Goal: Check status: Check status

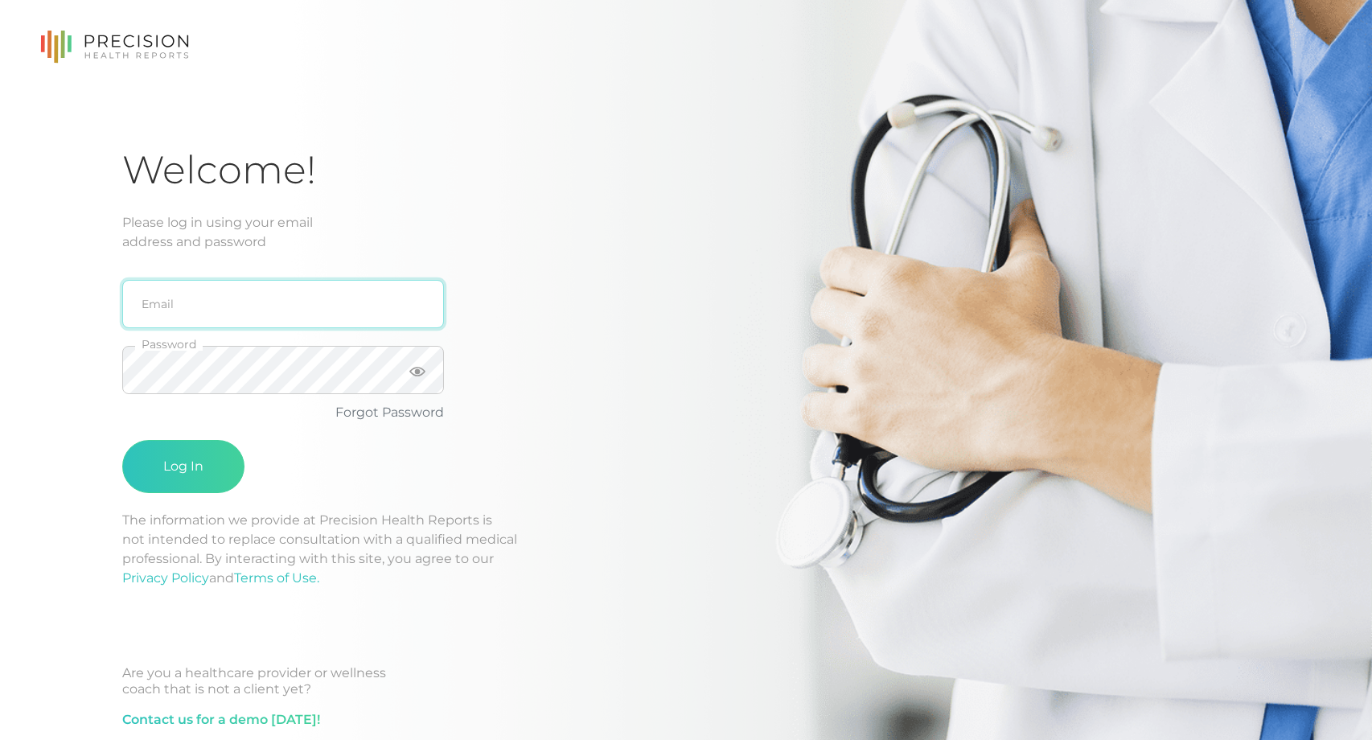
click at [154, 301] on input "email" at bounding box center [283, 304] width 322 height 48
type input "[EMAIL_ADDRESS][DOMAIN_NAME]"
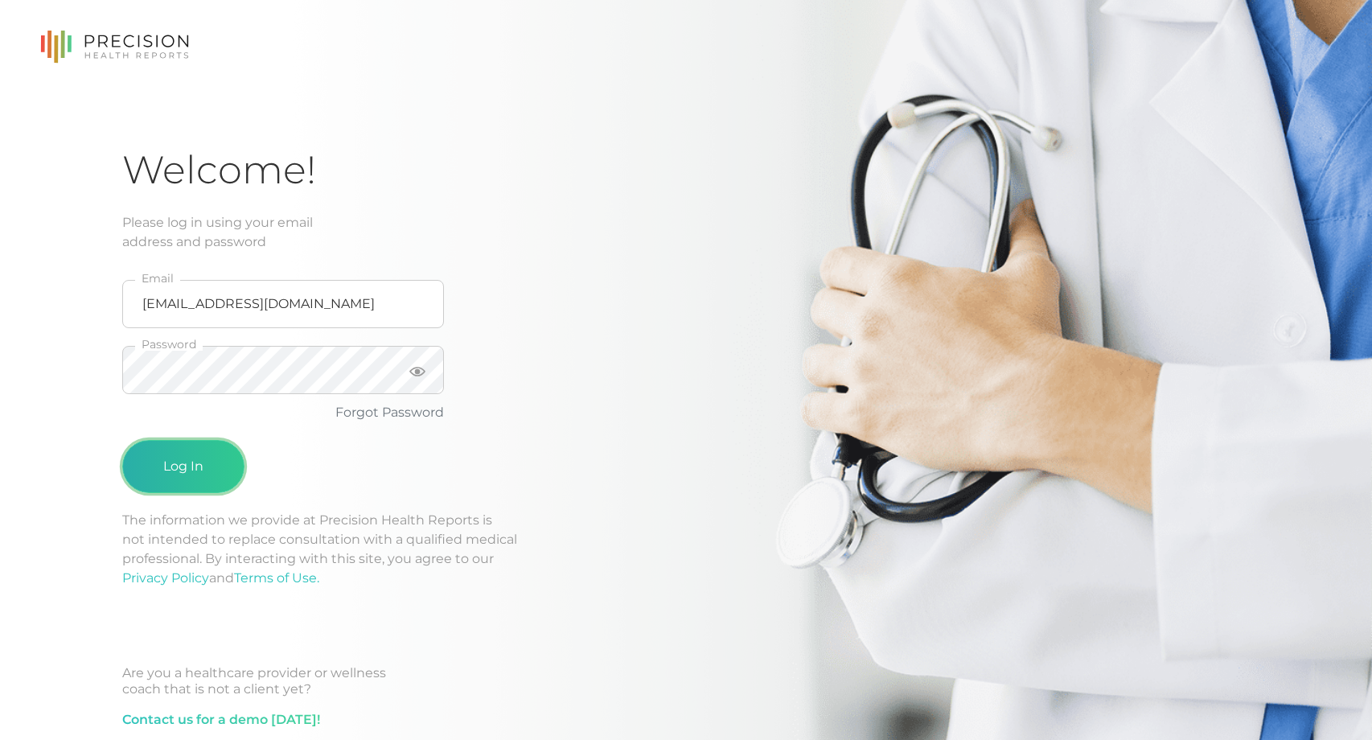
click at [191, 469] on button "Log In" at bounding box center [183, 466] width 122 height 53
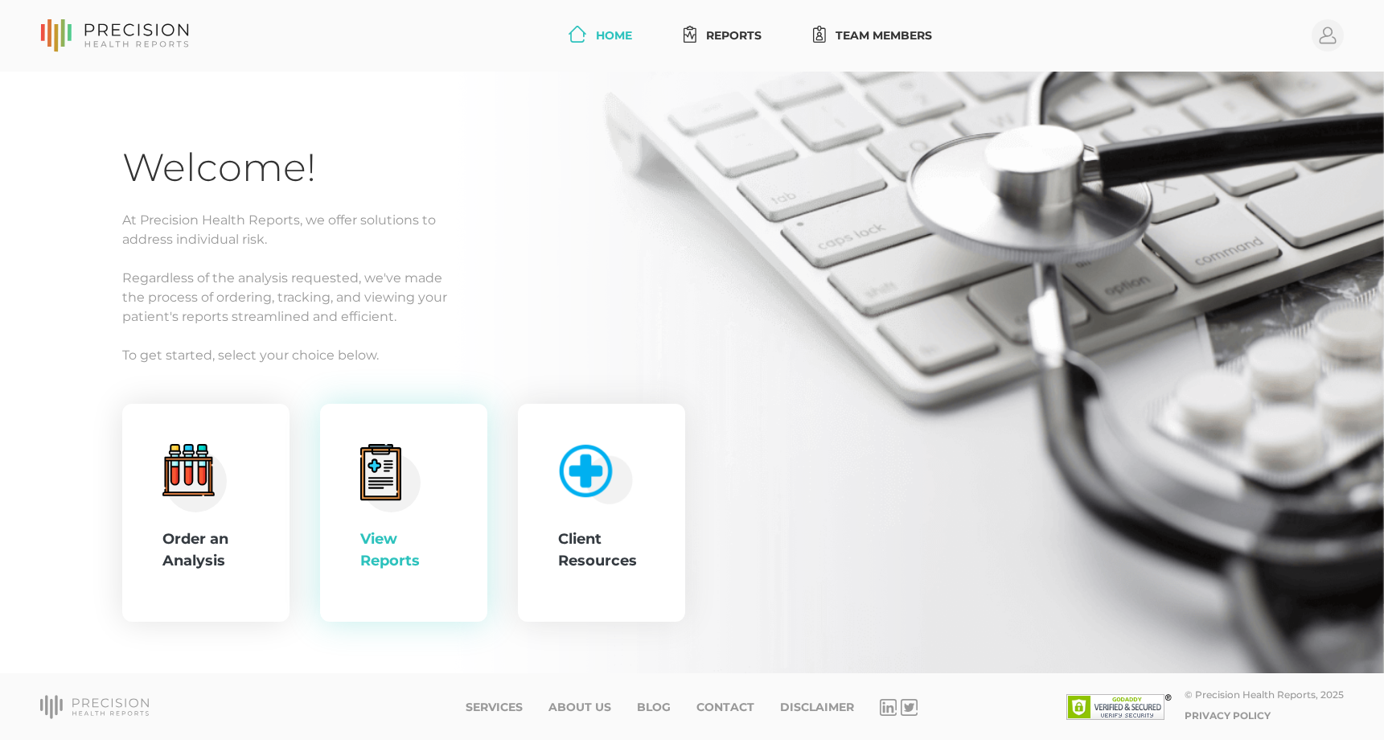
click at [445, 508] on div "View Reports" at bounding box center [403, 513] width 87 height 138
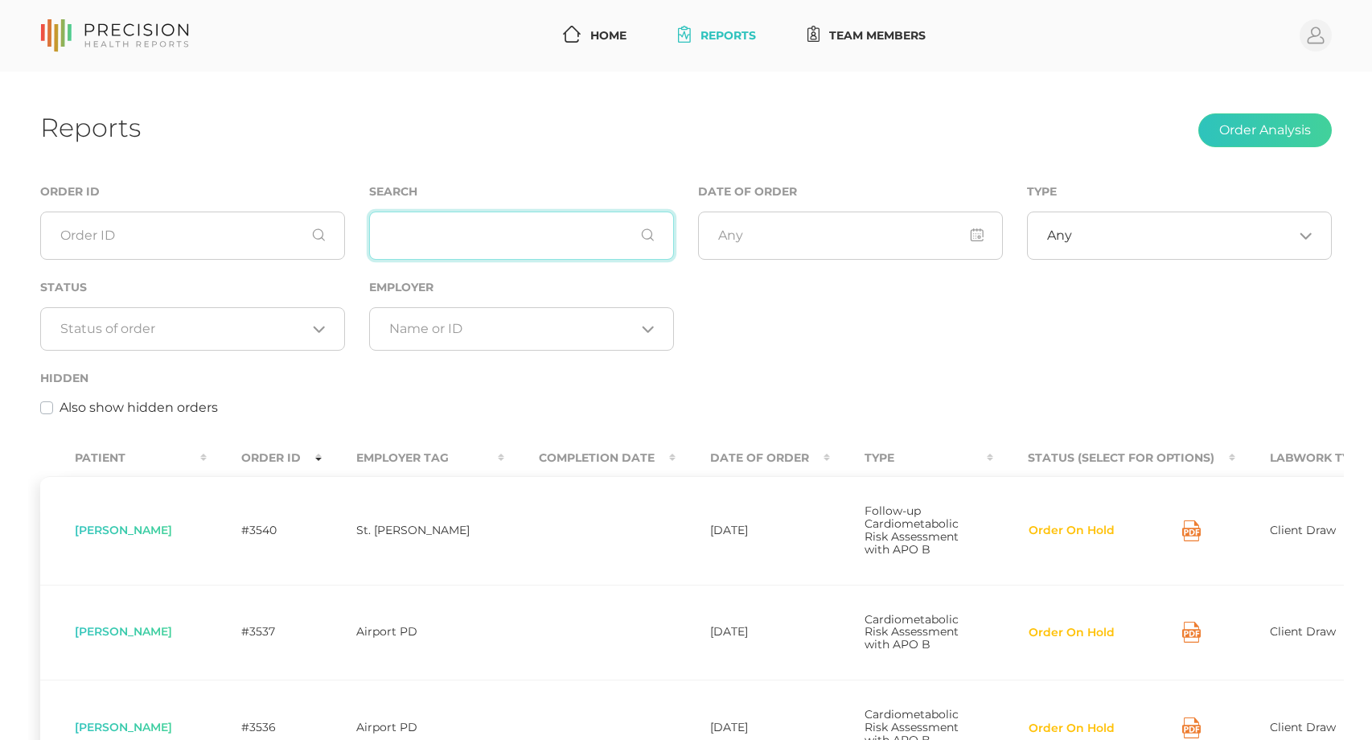
click at [500, 239] on input "text" at bounding box center [521, 236] width 305 height 48
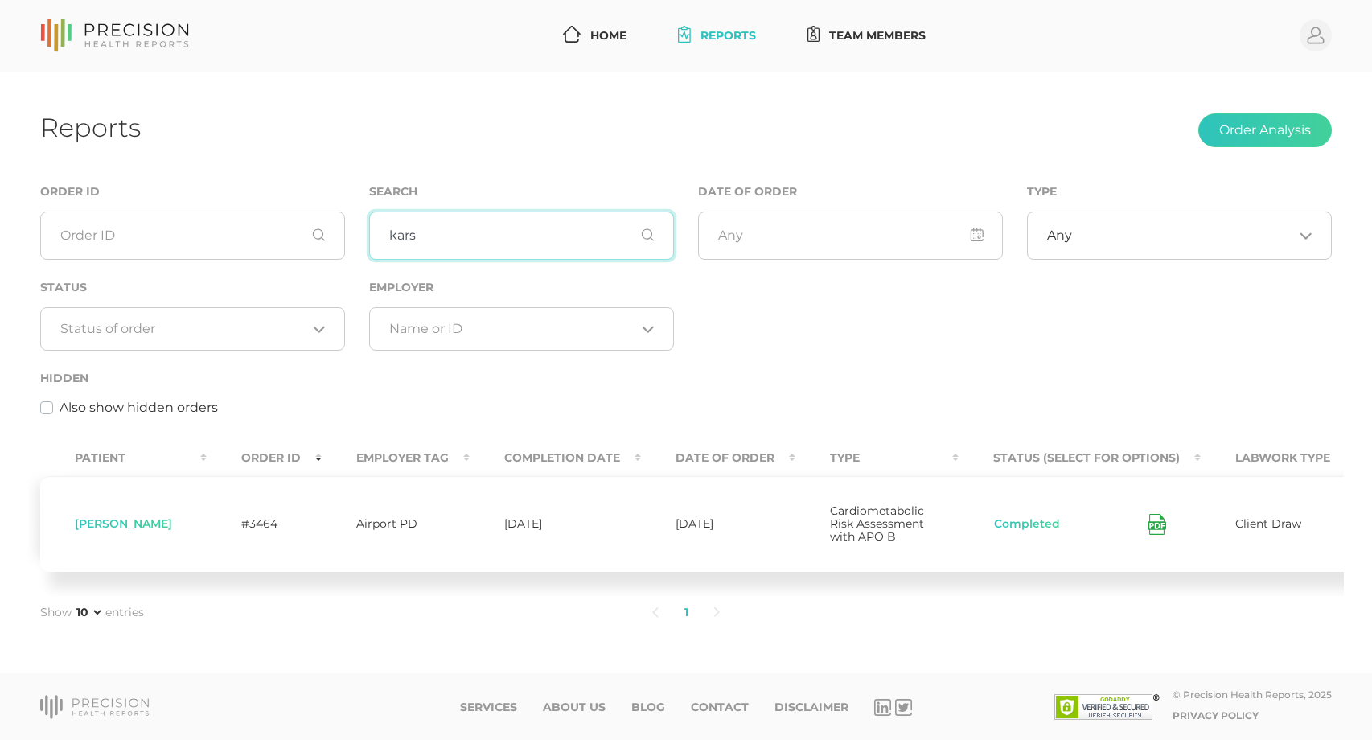
drag, startPoint x: 495, startPoint y: 238, endPoint x: 359, endPoint y: 241, distance: 136.8
click at [359, 241] on div "Search kars" at bounding box center [521, 230] width 329 height 96
drag, startPoint x: 516, startPoint y: 245, endPoint x: 389, endPoint y: 245, distance: 126.3
click at [389, 245] on input "[PERSON_NAME]" at bounding box center [521, 236] width 305 height 48
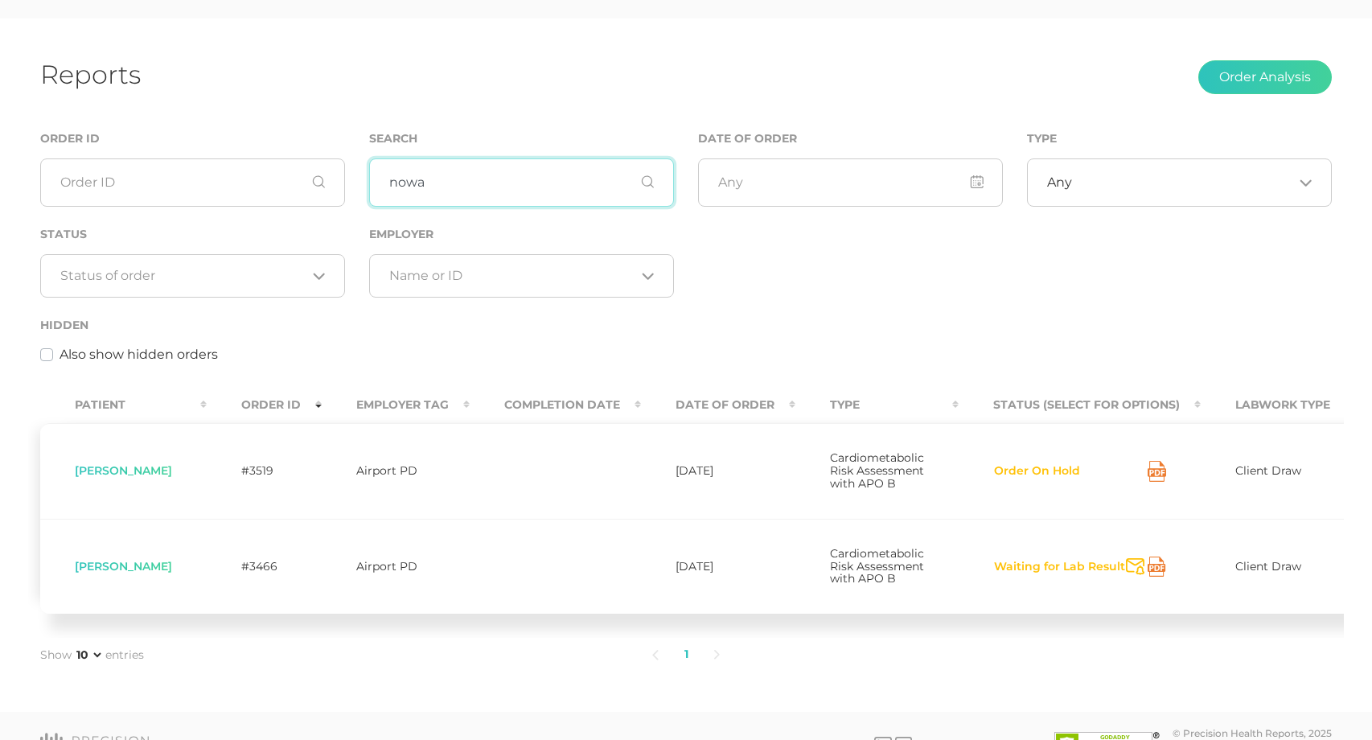
scroll to position [80, 0]
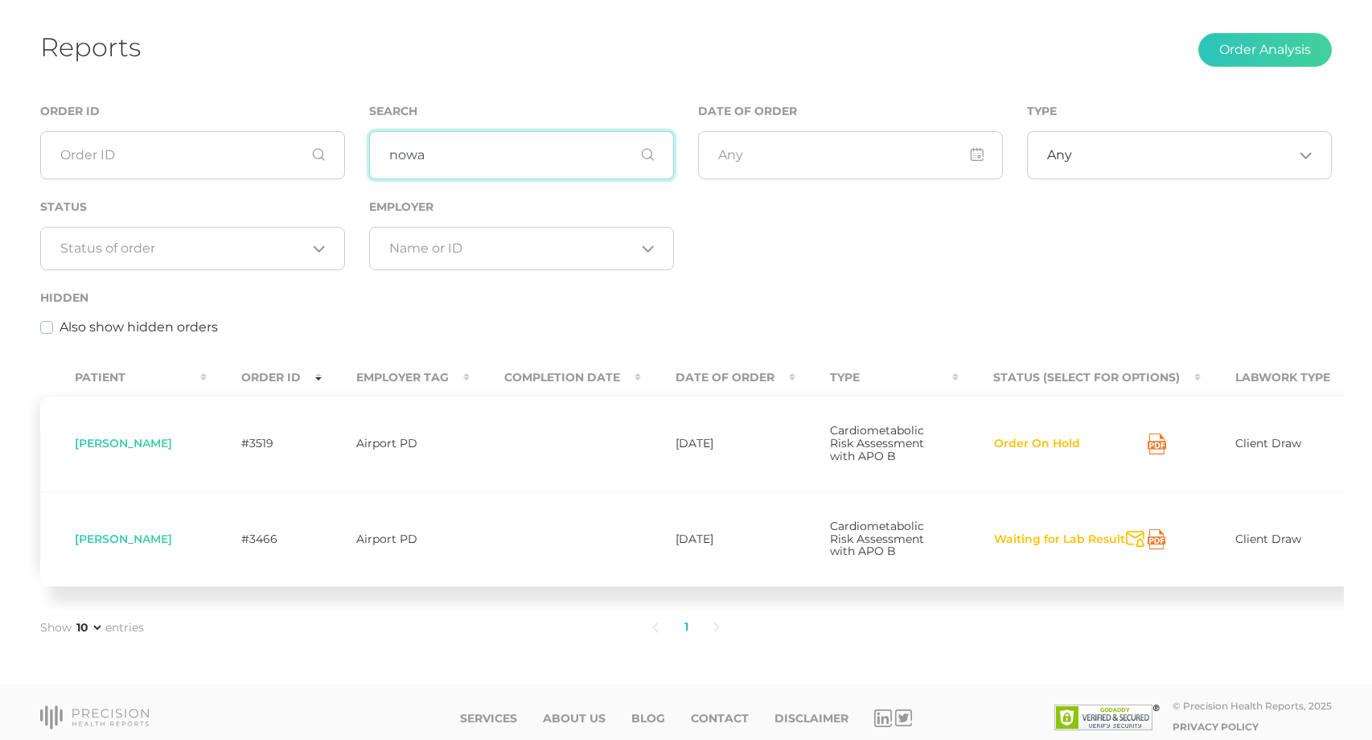
drag, startPoint x: 434, startPoint y: 153, endPoint x: 367, endPoint y: 156, distance: 66.8
click at [367, 156] on div "Search nowa" at bounding box center [521, 149] width 329 height 96
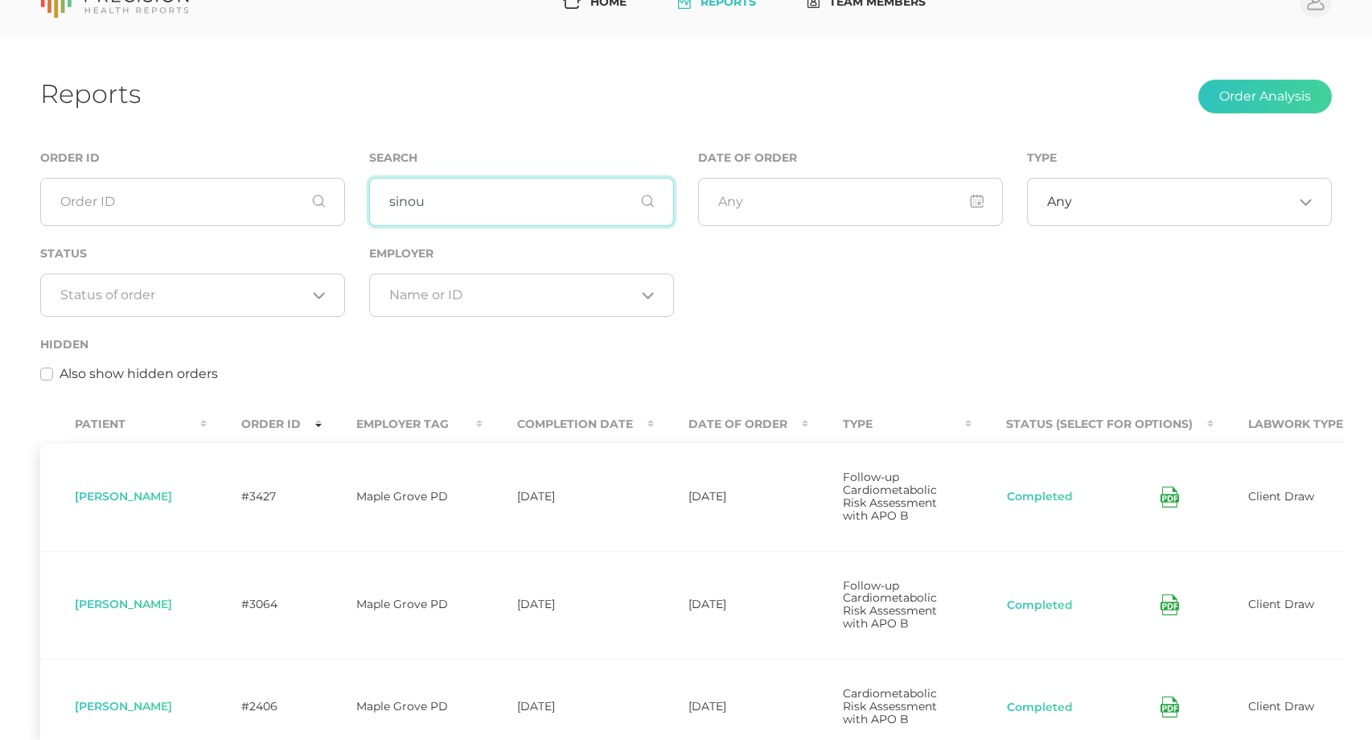
scroll to position [263, 0]
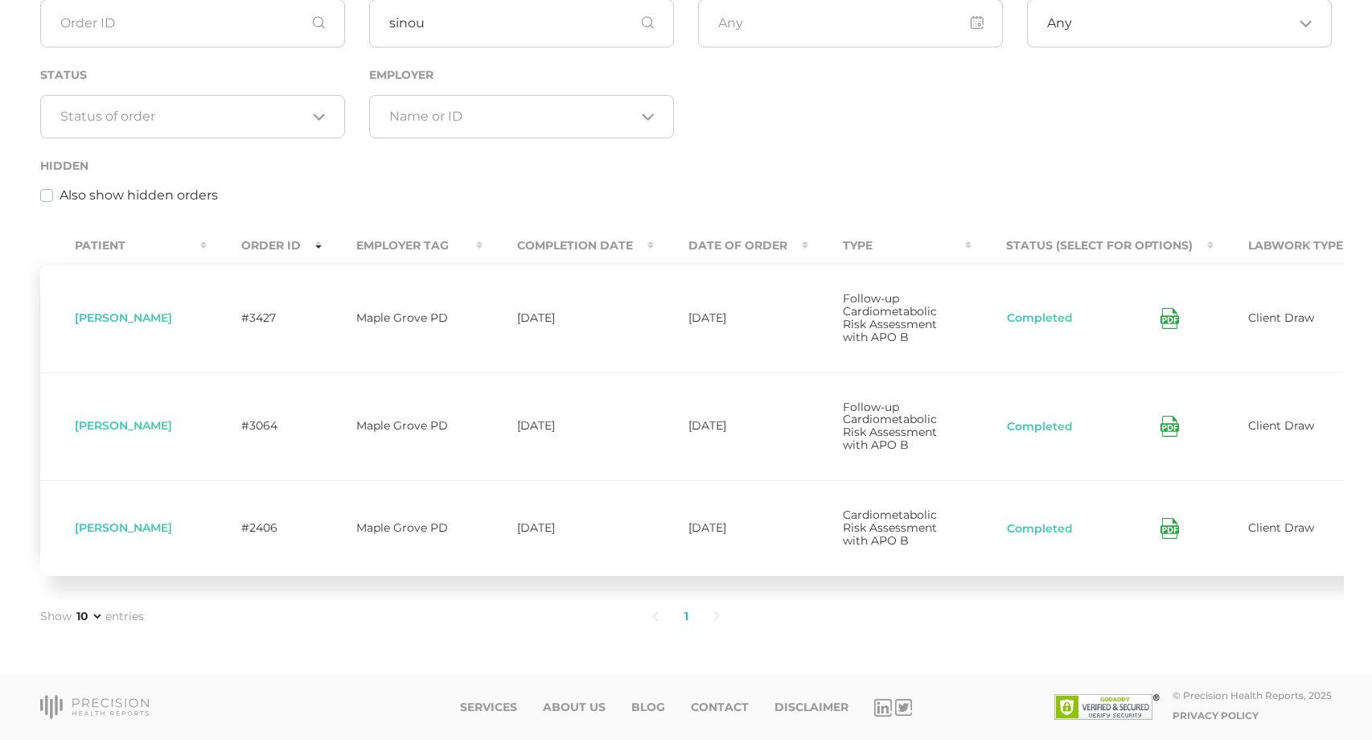
click at [468, 109] on input "Search for option" at bounding box center [512, 117] width 246 height 16
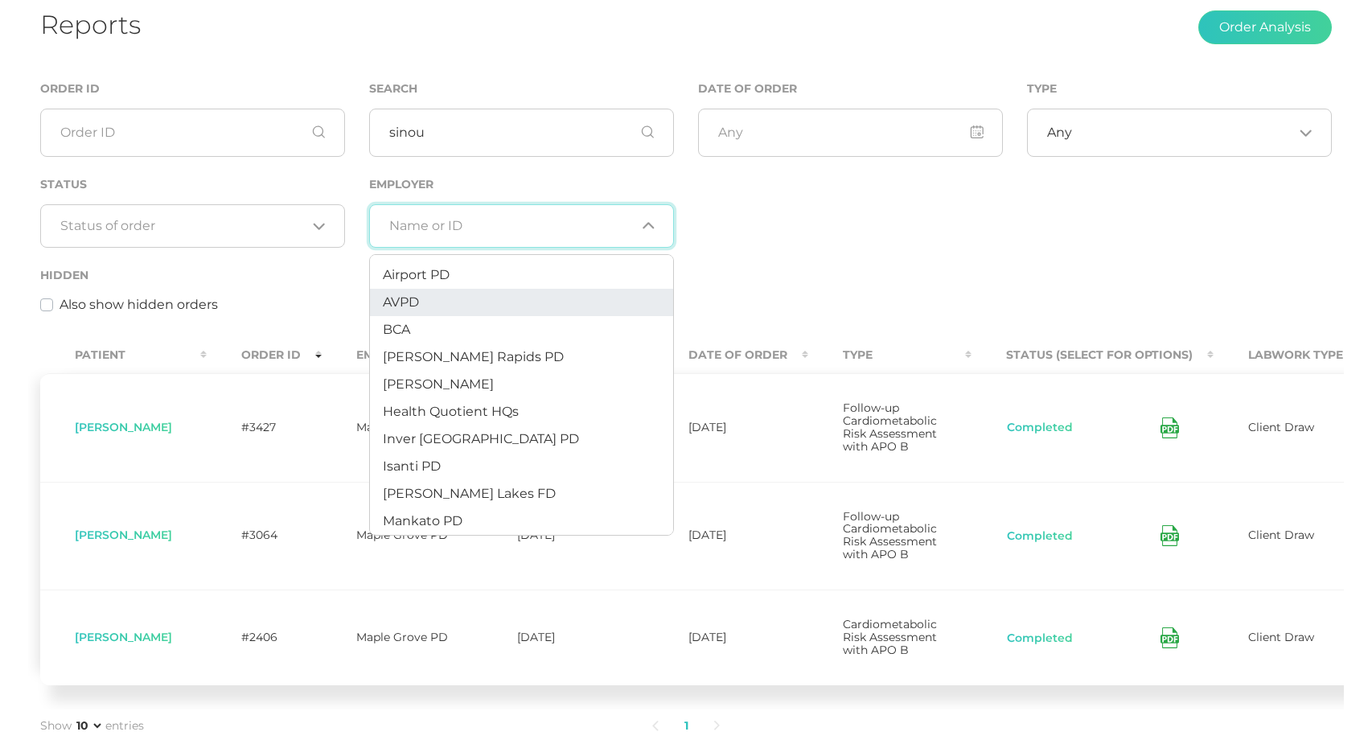
scroll to position [102, 0]
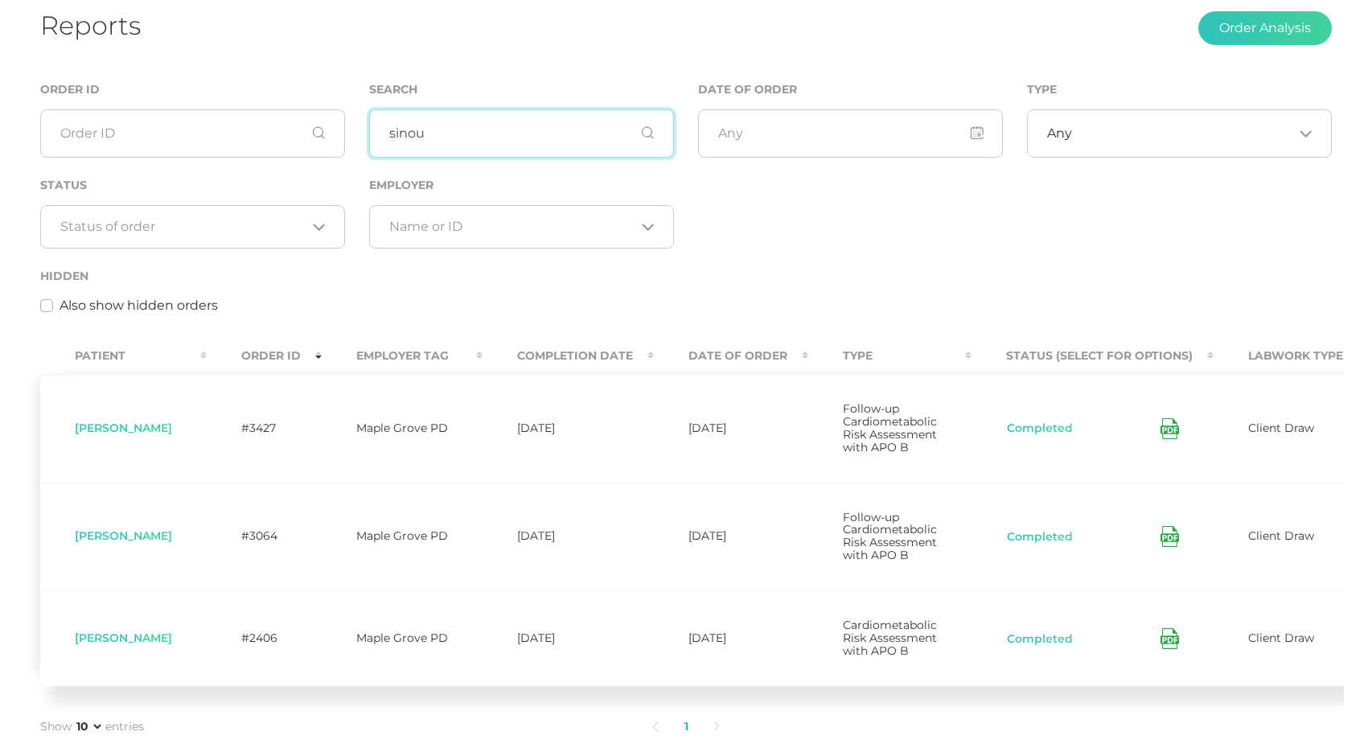
click at [461, 145] on input "sinou" at bounding box center [521, 133] width 305 height 48
drag, startPoint x: 442, startPoint y: 135, endPoint x: 335, endPoint y: 144, distance: 107.3
click at [335, 144] on div "Order ID Search sinou Date of Order Type Any Loading... Status Loading... Emplo…" at bounding box center [686, 206] width 1316 height 253
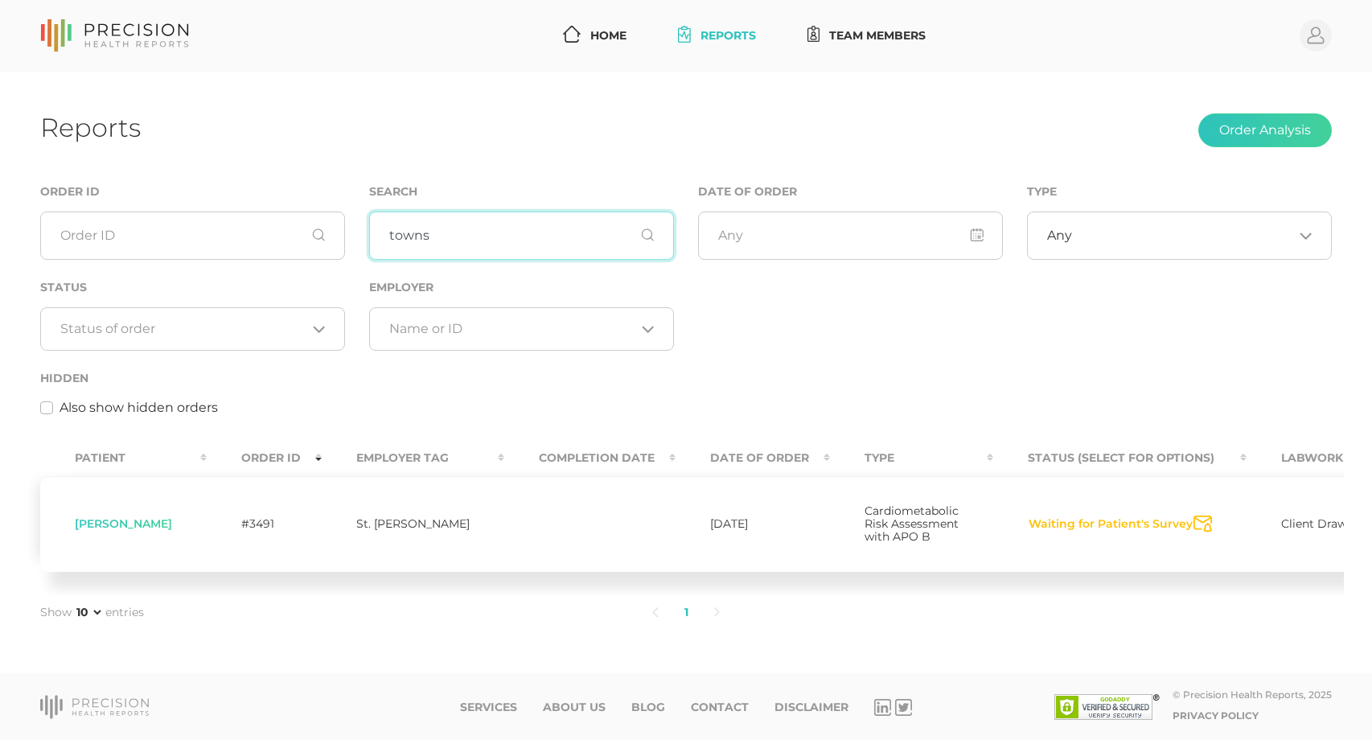
drag, startPoint x: 435, startPoint y: 219, endPoint x: 371, endPoint y: 213, distance: 64.6
click at [371, 213] on input "towns" at bounding box center [521, 236] width 305 height 48
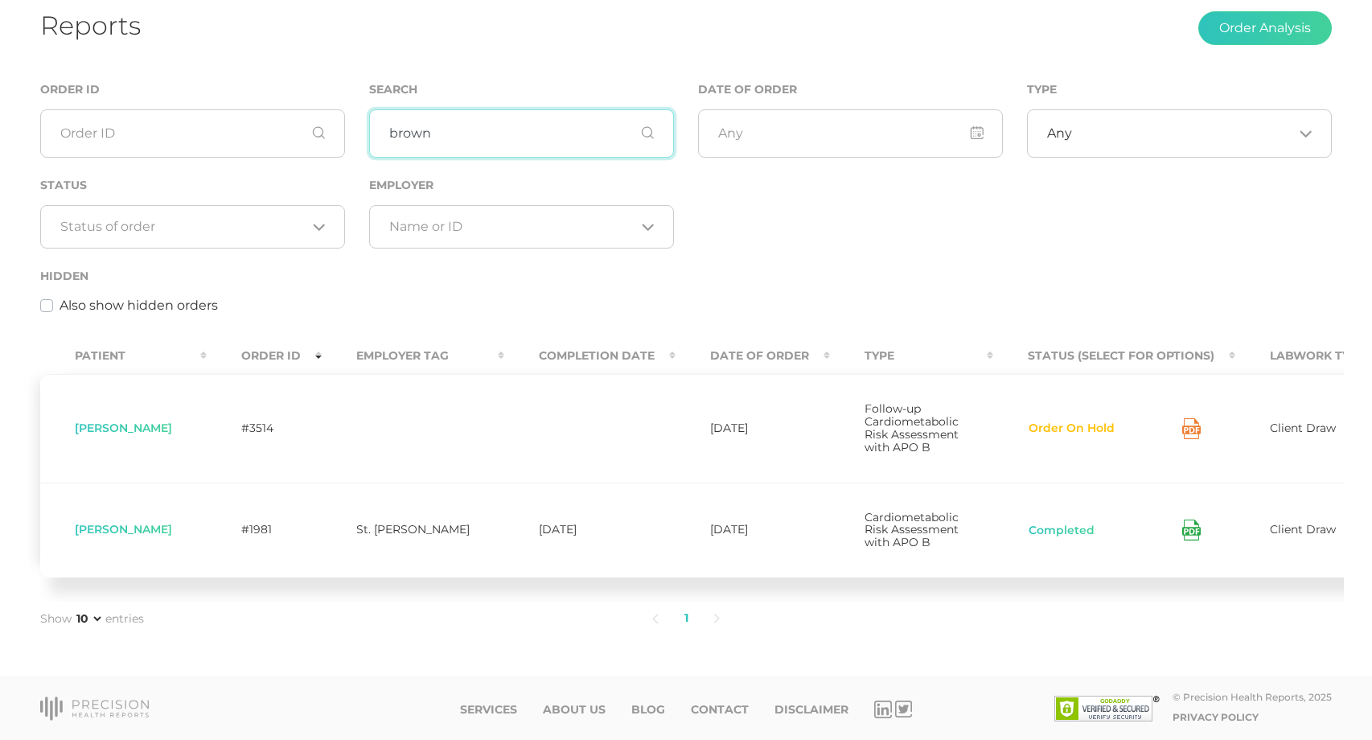
drag, startPoint x: 435, startPoint y: 133, endPoint x: 364, endPoint y: 136, distance: 70.9
click at [364, 136] on div "Search brown" at bounding box center [521, 128] width 329 height 96
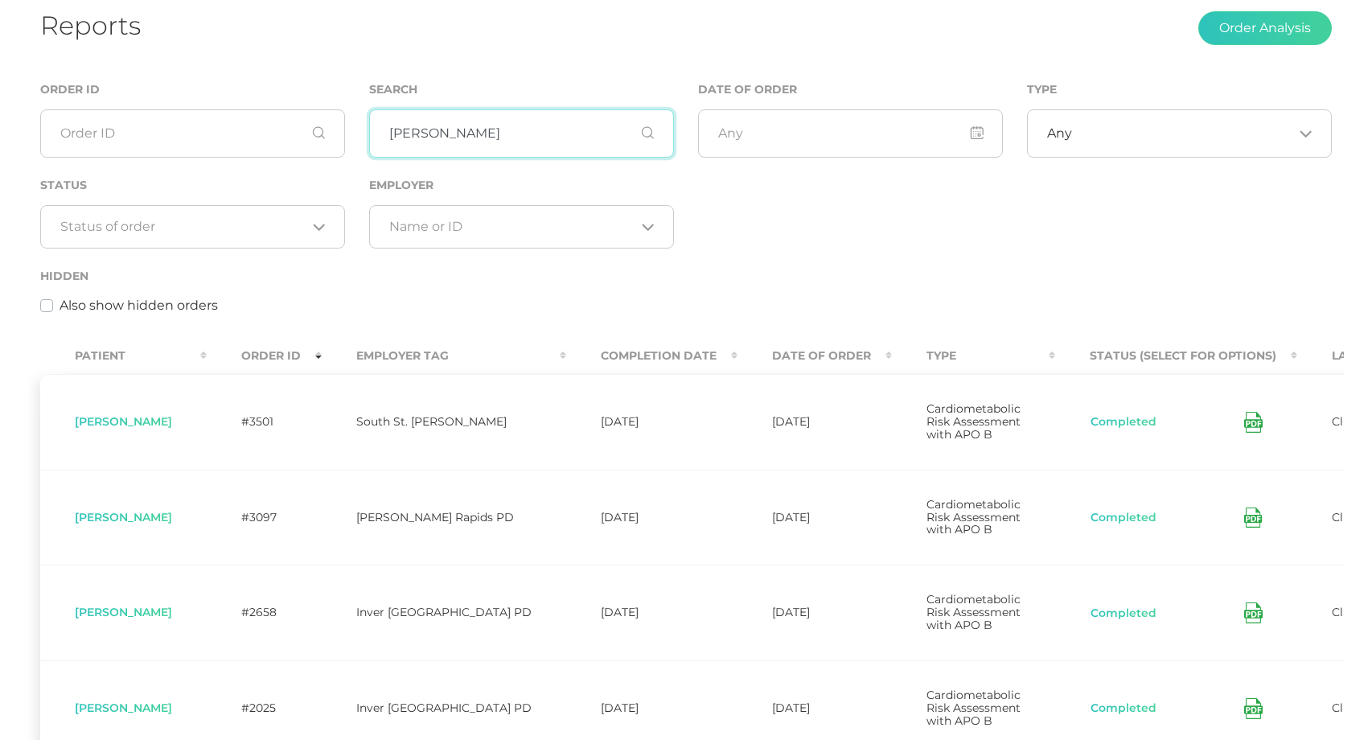
type input "[PERSON_NAME]"
